Goal: Use online tool/utility: Utilize a website feature to perform a specific function

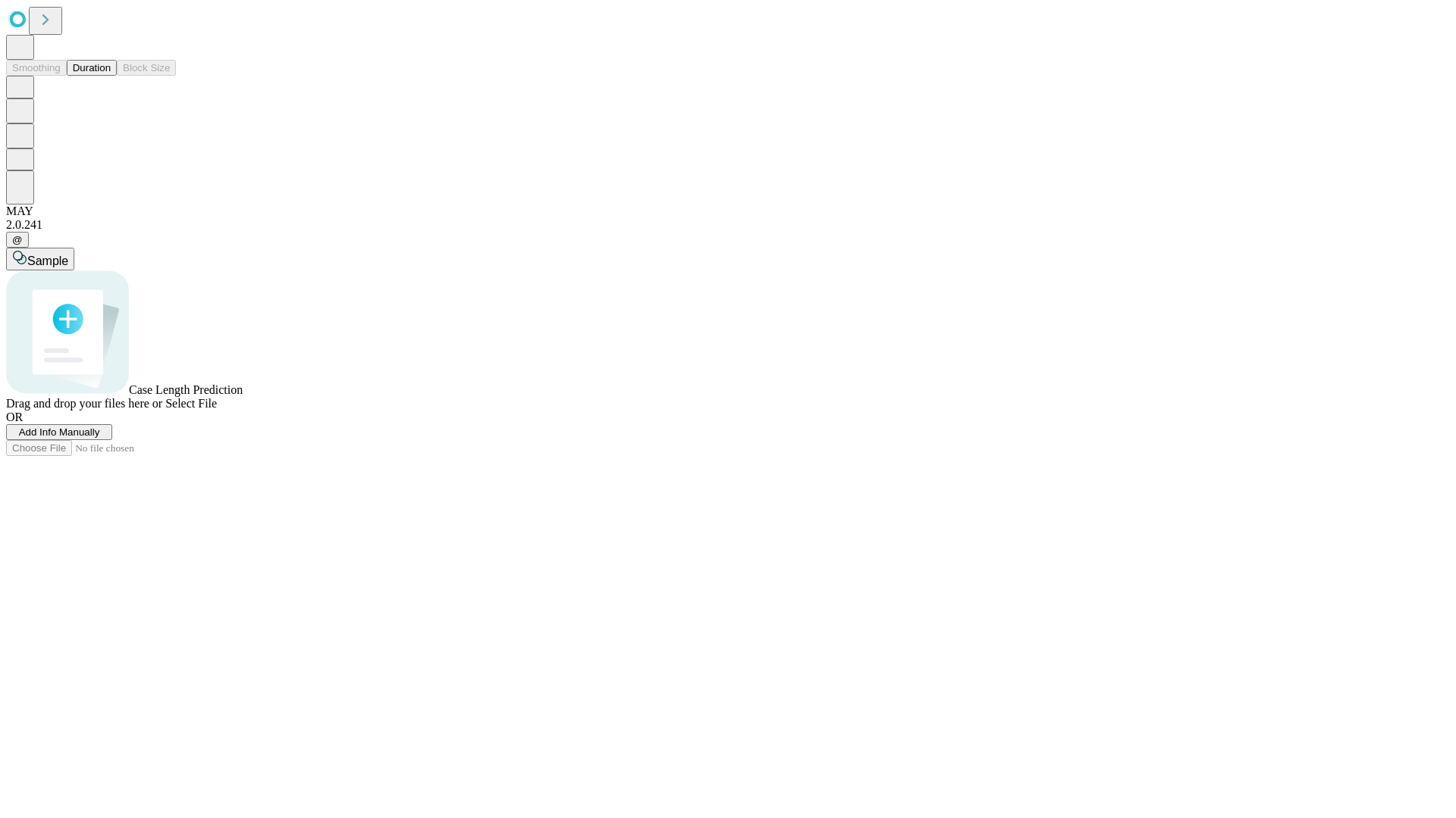
click at [111, 75] on button "Duration" at bounding box center [91, 68] width 50 height 16
click at [100, 438] on span "Add Info Manually" at bounding box center [59, 432] width 81 height 12
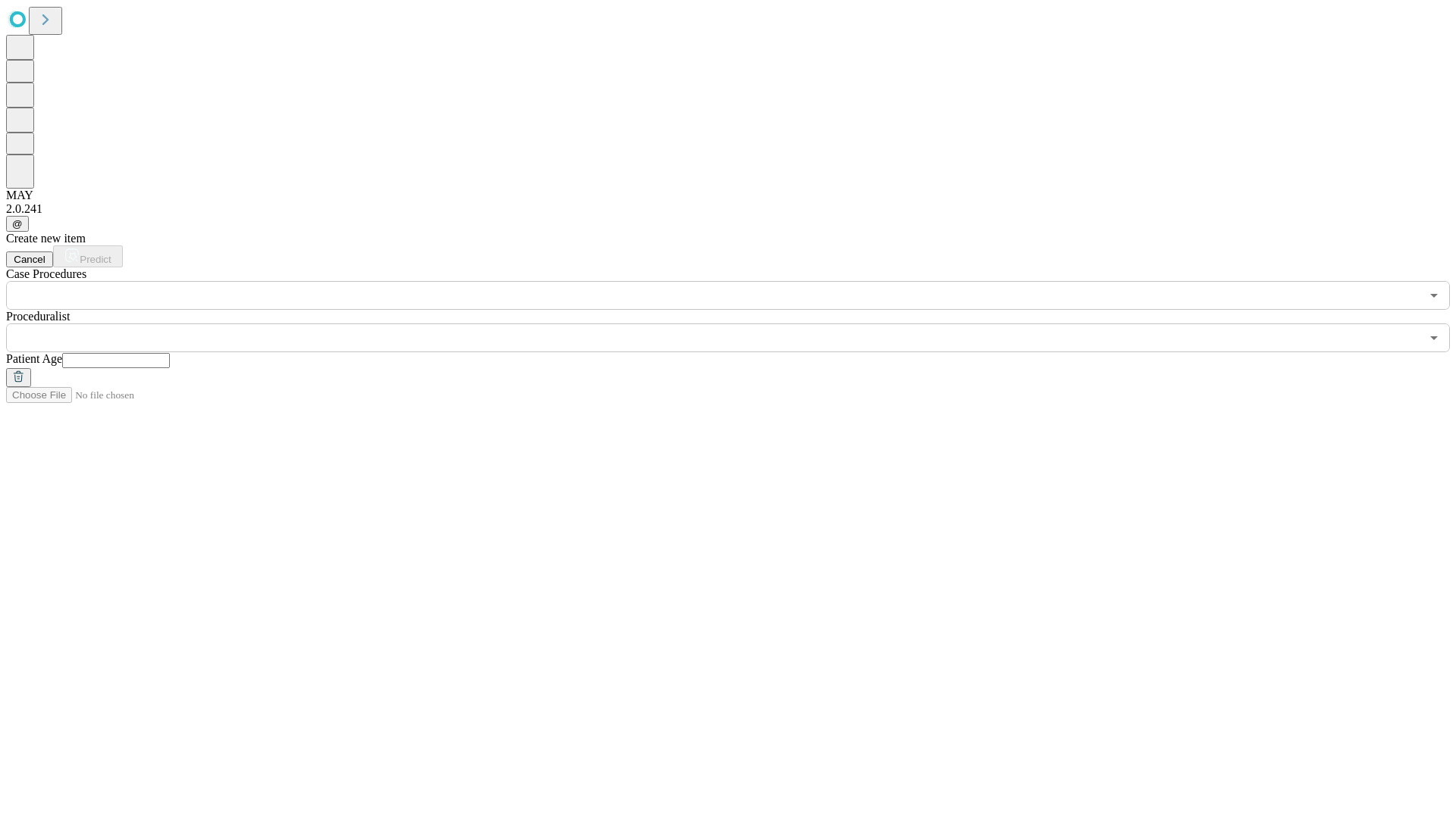
click at [170, 353] on input "text" at bounding box center [115, 360] width 107 height 15
type input "**"
click at [738, 324] on input "text" at bounding box center [713, 338] width 1414 height 29
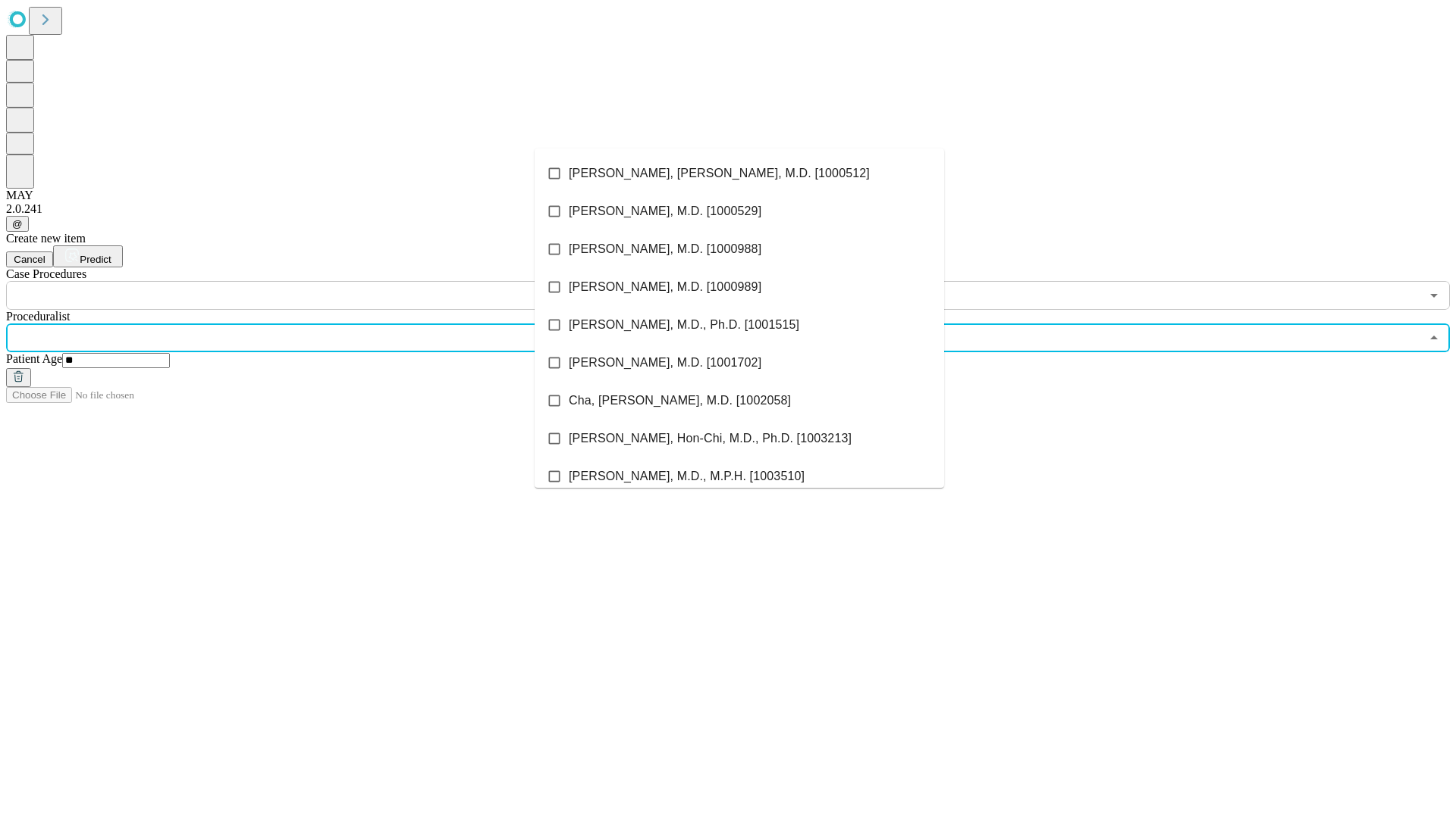
click at [739, 174] on li "[PERSON_NAME], [PERSON_NAME], M.D. [1000512]" at bounding box center [739, 174] width 409 height 38
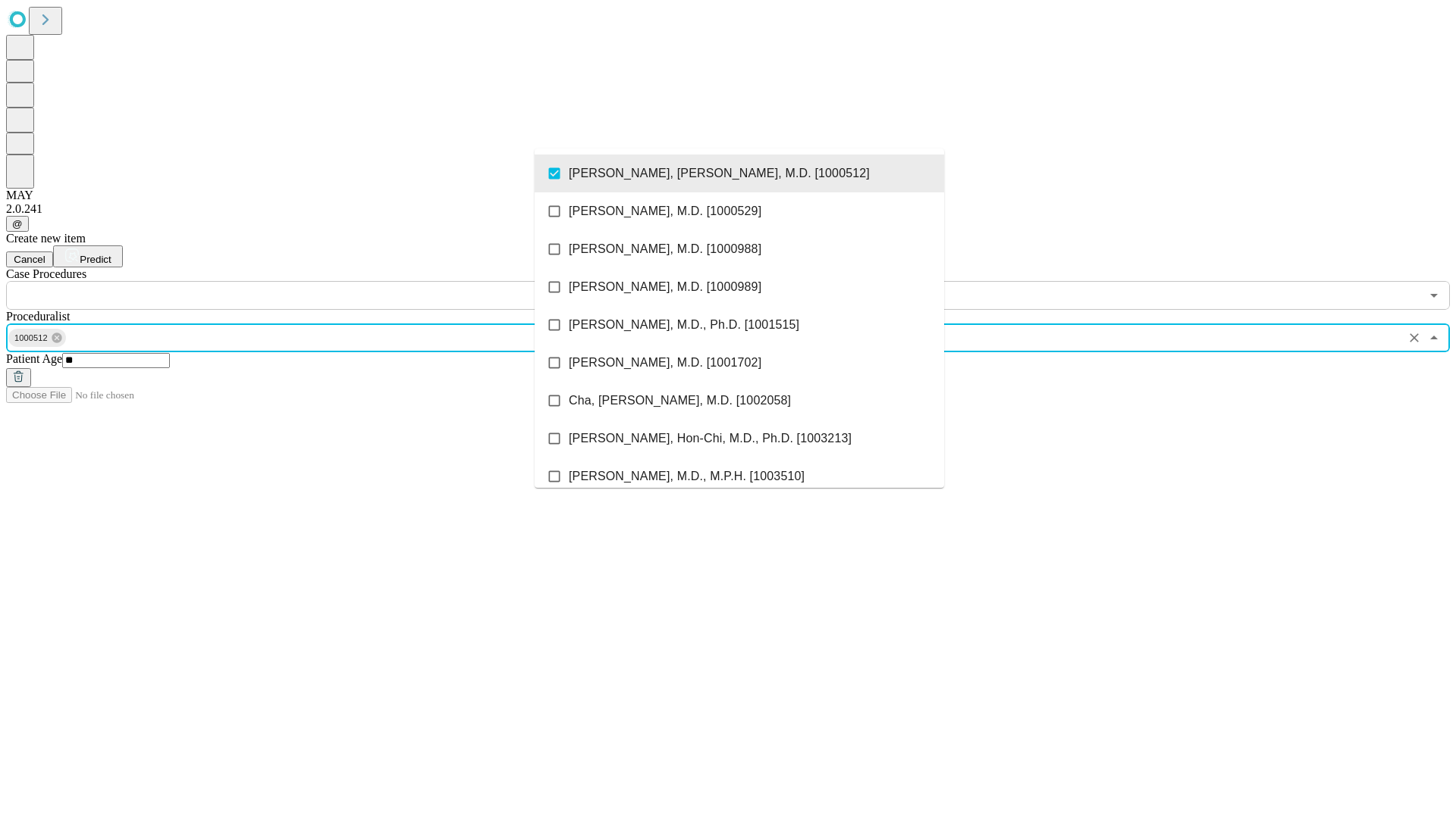
click at [318, 281] on input "text" at bounding box center [713, 295] width 1414 height 29
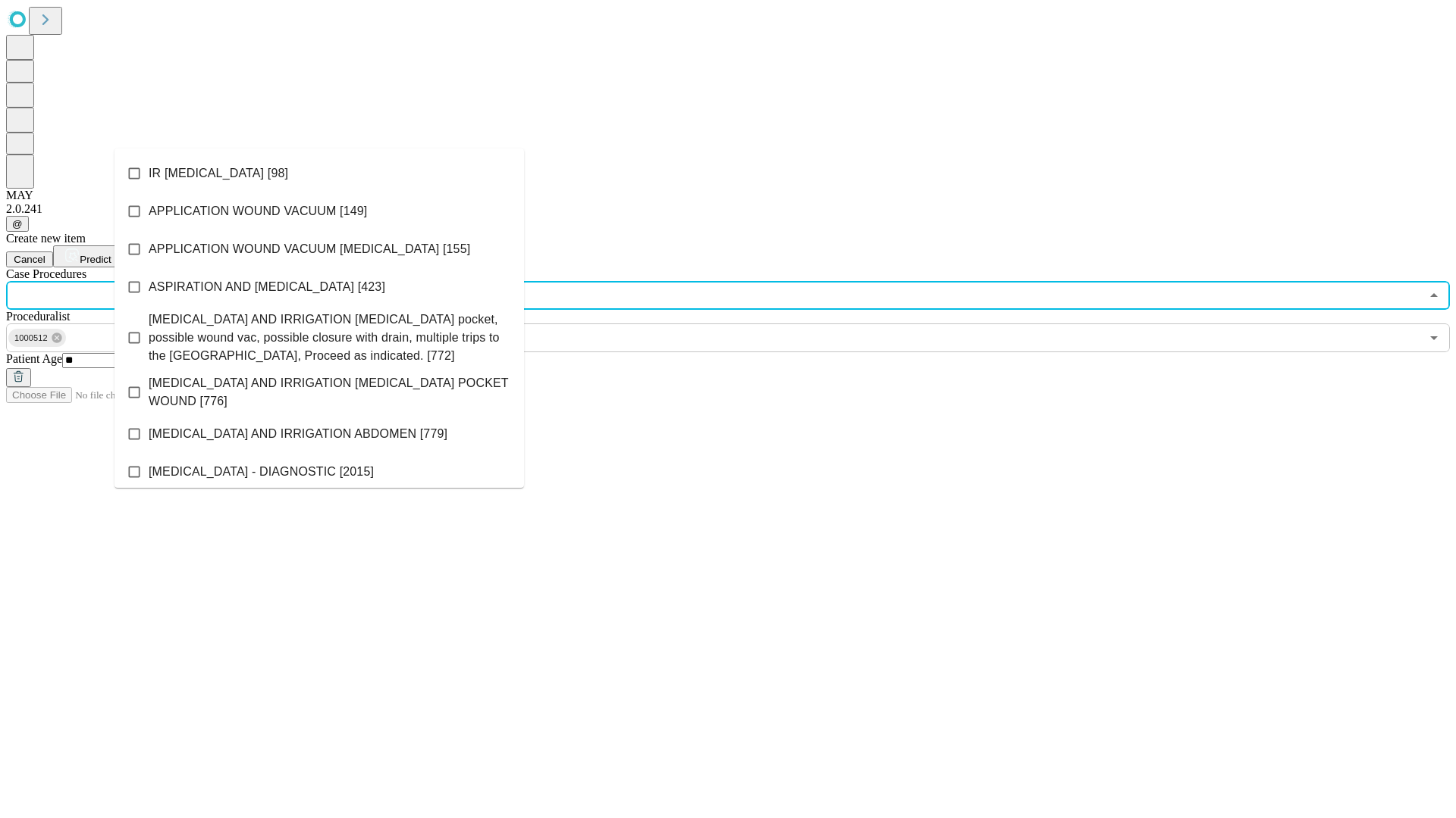
click at [319, 174] on li "IR [MEDICAL_DATA] [98]" at bounding box center [319, 174] width 409 height 38
click at [111, 254] on span "Predict" at bounding box center [95, 259] width 31 height 12
